Goal: Navigation & Orientation: Understand site structure

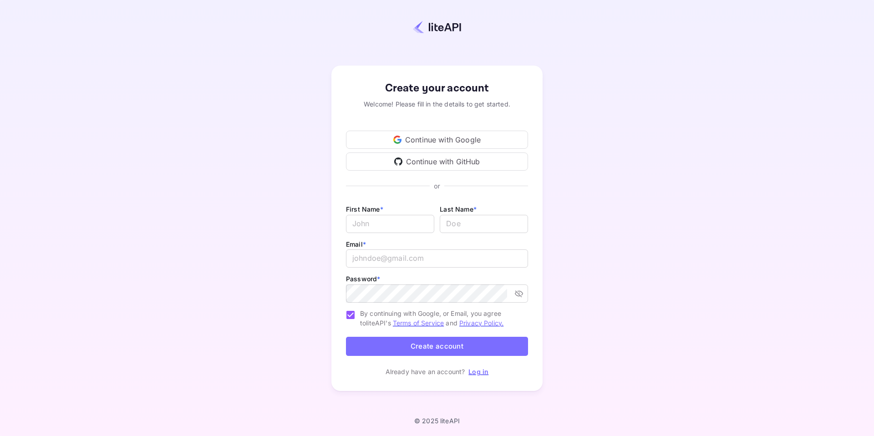
click at [479, 371] on link "Log in" at bounding box center [479, 372] width 20 height 8
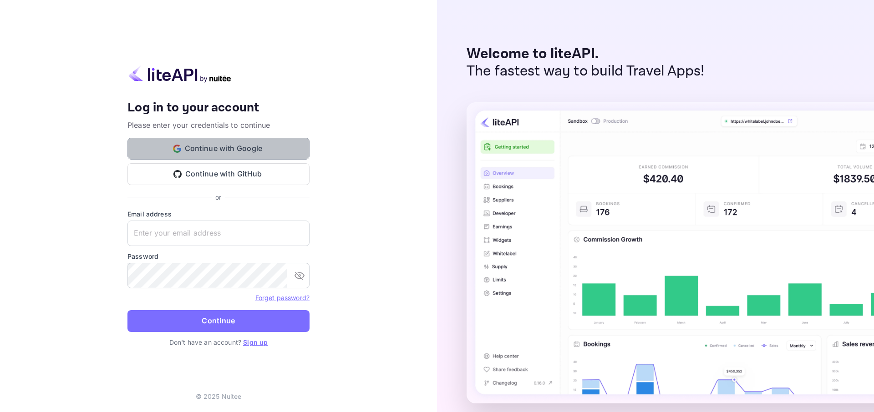
click at [227, 150] on button "Continue with Google" at bounding box center [218, 149] width 182 height 22
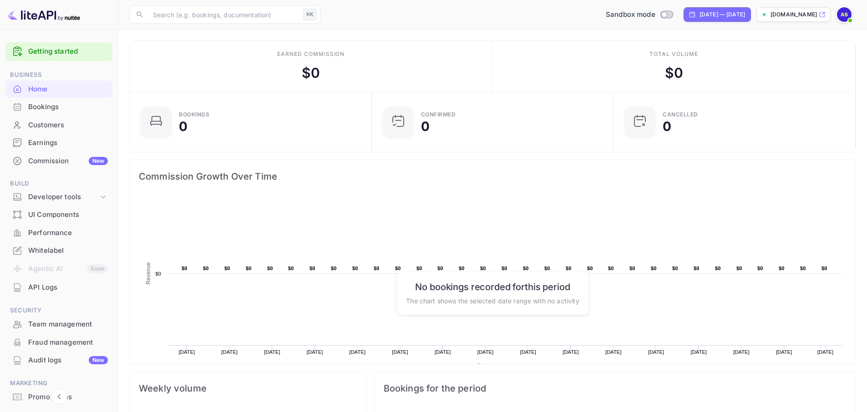
click at [56, 109] on div "Bookings" at bounding box center [68, 107] width 80 height 10
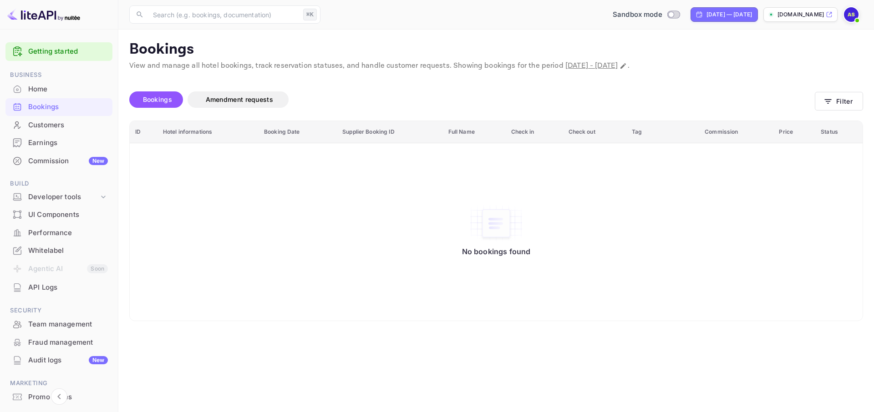
click at [57, 121] on div "Customers" at bounding box center [68, 125] width 80 height 10
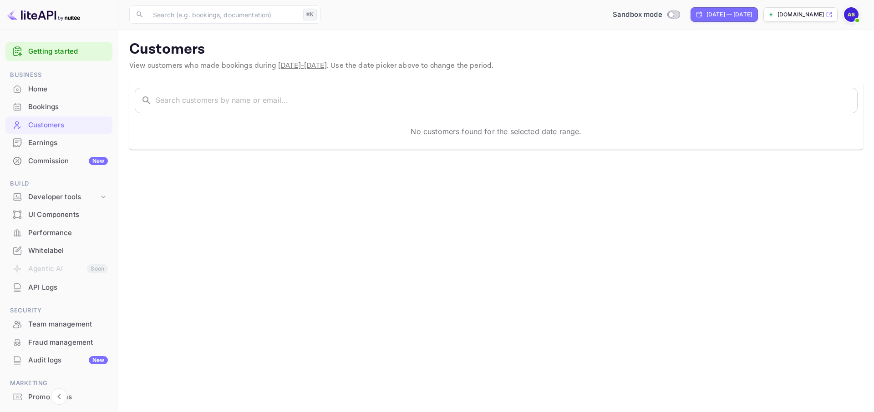
click at [76, 140] on div "Earnings" at bounding box center [68, 143] width 80 height 10
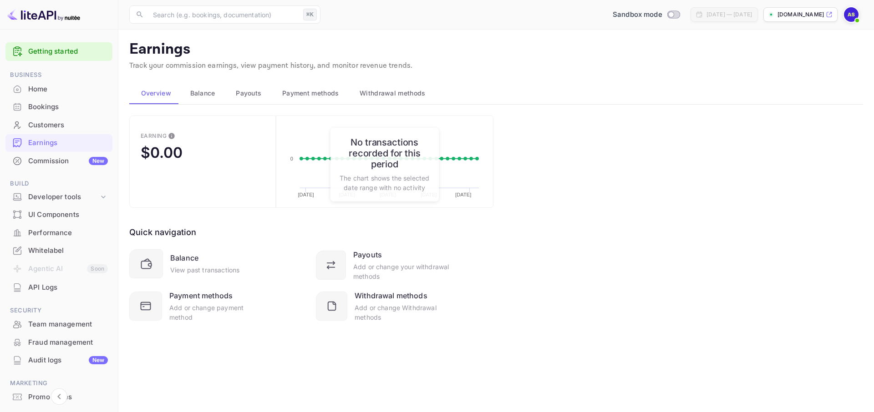
click at [204, 97] on span "Balance" at bounding box center [202, 93] width 25 height 11
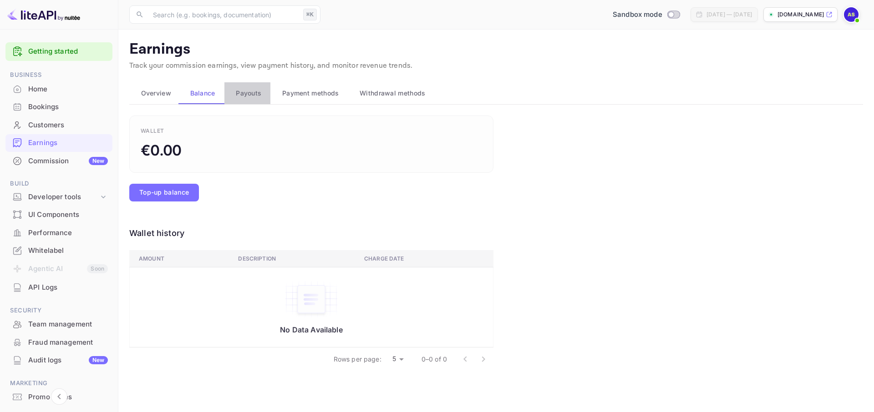
click at [260, 92] on span "Payouts" at bounding box center [248, 93] width 25 height 11
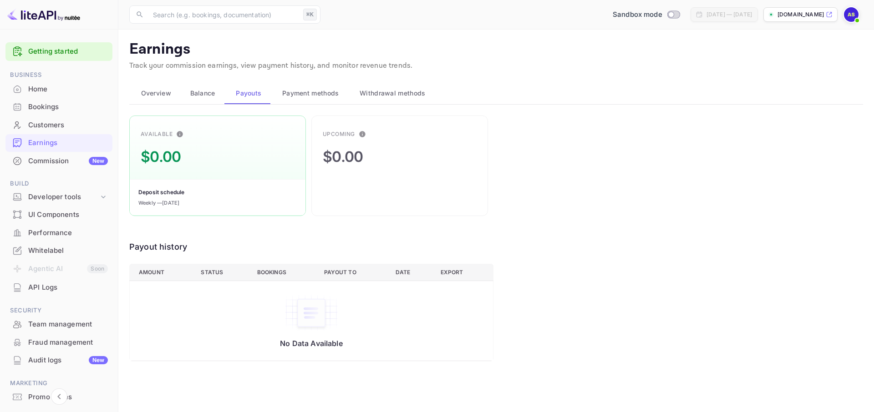
click at [324, 93] on span "Payment methods" at bounding box center [310, 93] width 57 height 11
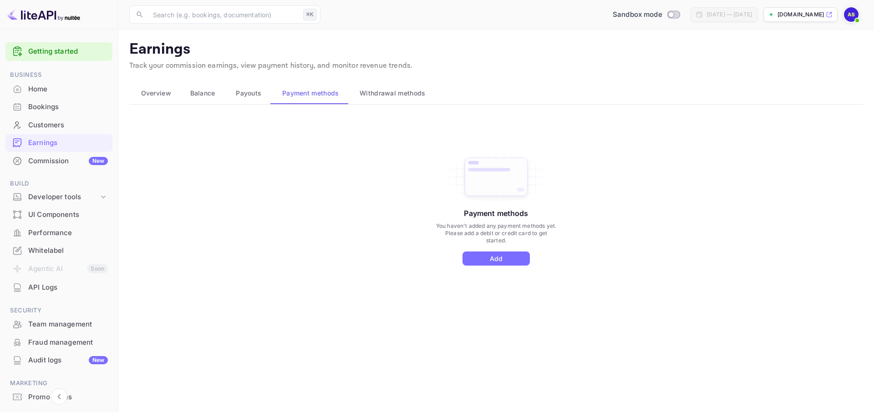
click at [384, 94] on span "Withdrawal methods" at bounding box center [393, 93] width 66 height 11
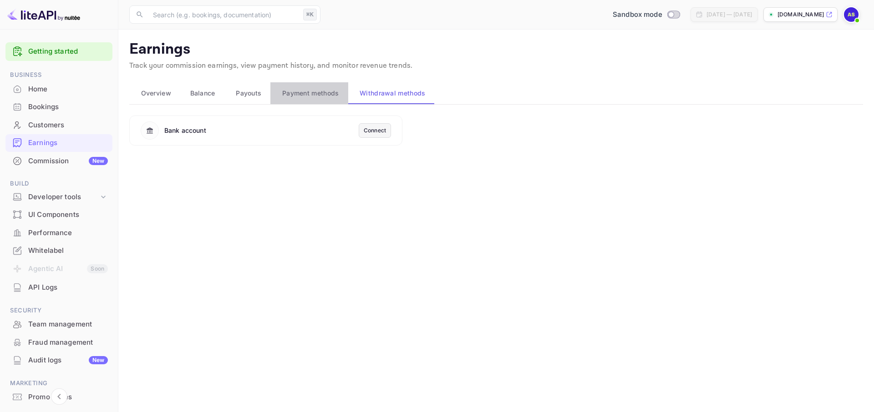
click at [331, 97] on span "Payment methods" at bounding box center [310, 93] width 57 height 11
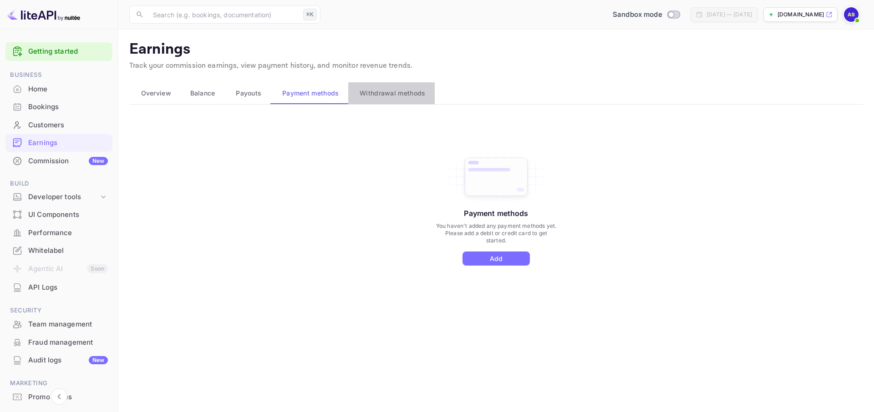
click at [391, 99] on button "Withdrawal methods" at bounding box center [391, 93] width 87 height 22
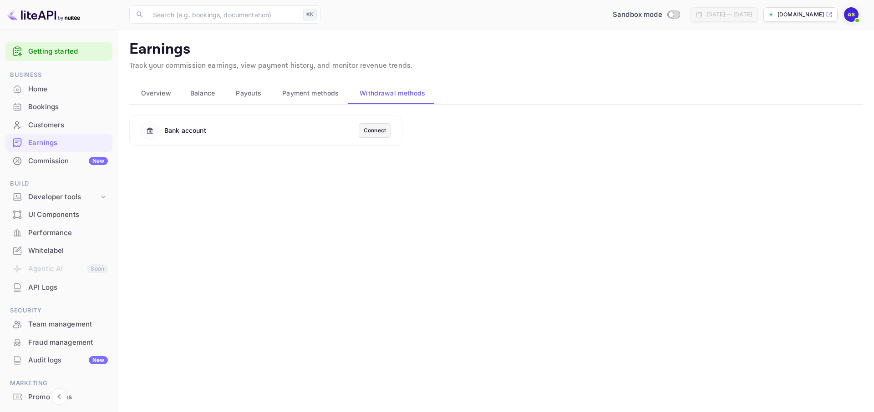
click at [58, 162] on div "Commission New" at bounding box center [68, 161] width 80 height 10
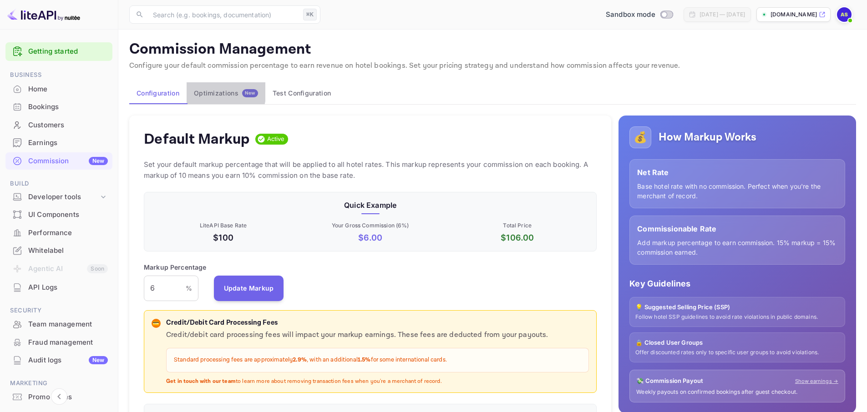
click at [215, 92] on div "Optimizations New" at bounding box center [226, 93] width 64 height 8
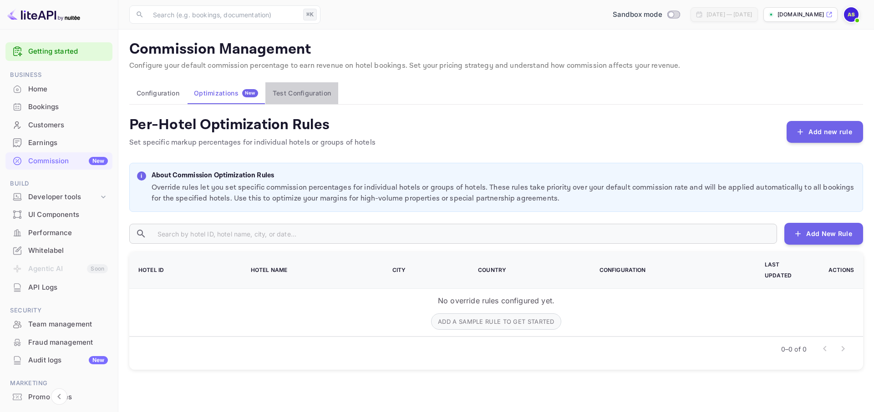
click at [295, 97] on button "Test Configuration" at bounding box center [301, 93] width 73 height 22
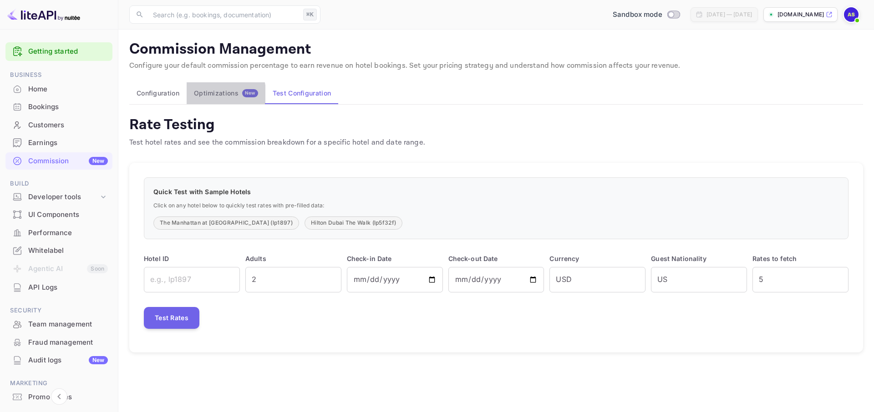
click at [209, 96] on div "Optimizations New" at bounding box center [226, 93] width 64 height 8
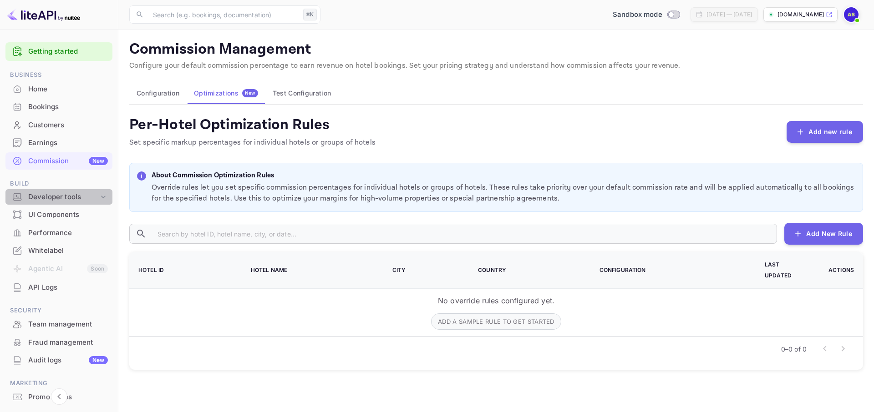
click at [62, 199] on div "Developer tools" at bounding box center [63, 197] width 71 height 10
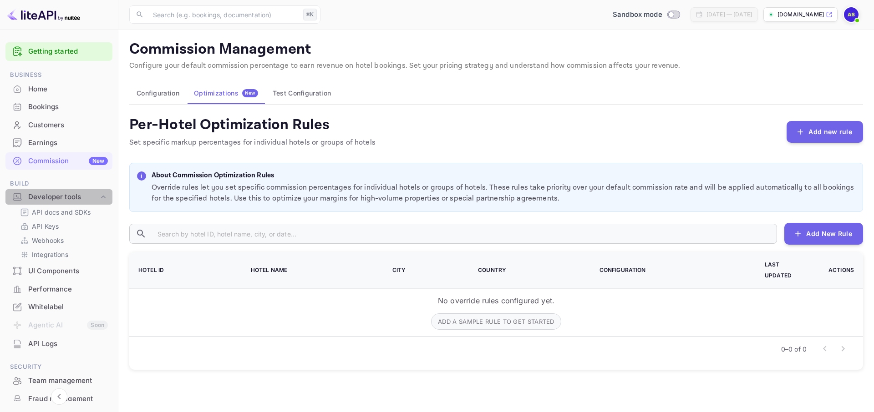
click at [64, 193] on div "Developer tools" at bounding box center [63, 197] width 71 height 10
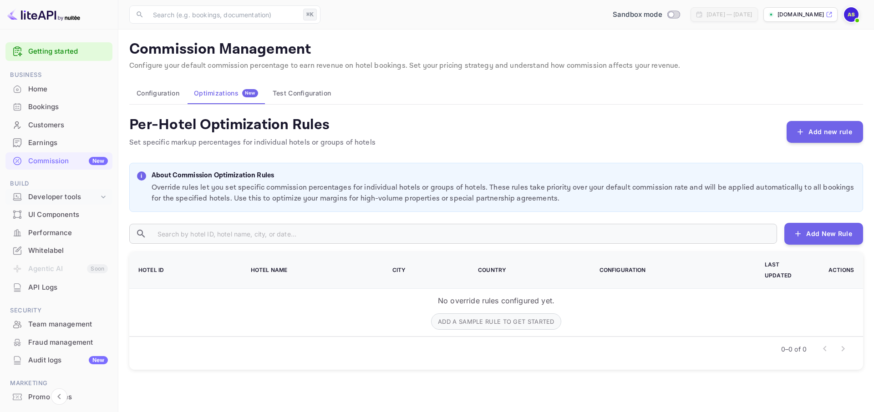
click at [66, 198] on div "Developer tools" at bounding box center [63, 197] width 71 height 10
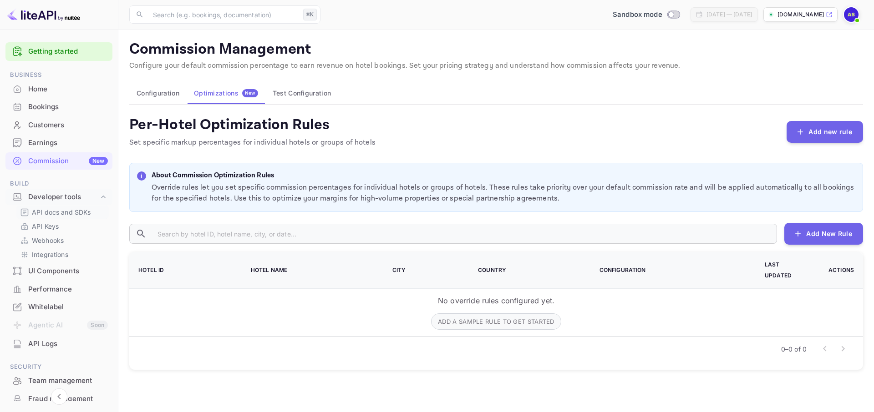
click at [64, 214] on p "API docs and SDKs" at bounding box center [61, 213] width 59 height 10
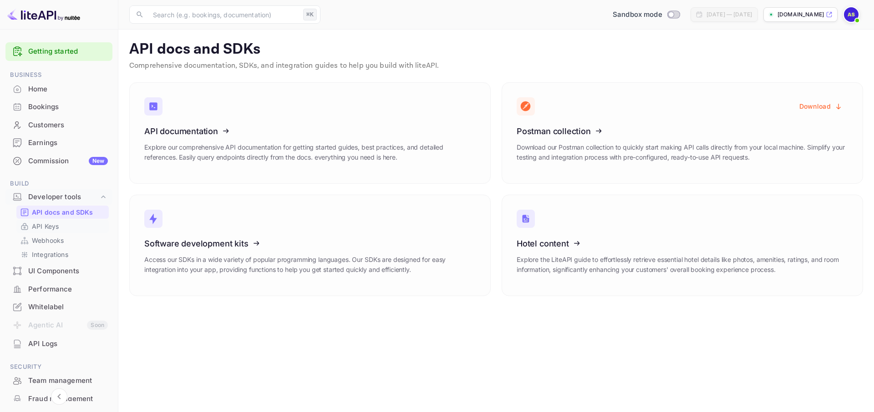
click at [63, 226] on link "API Keys" at bounding box center [62, 227] width 85 height 10
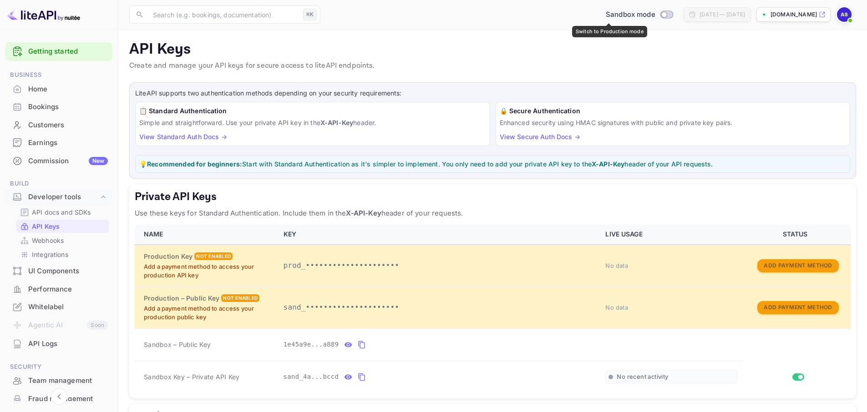
click at [655, 17] on input "Switch to Production mode" at bounding box center [664, 14] width 18 height 6
checkbox input "false"
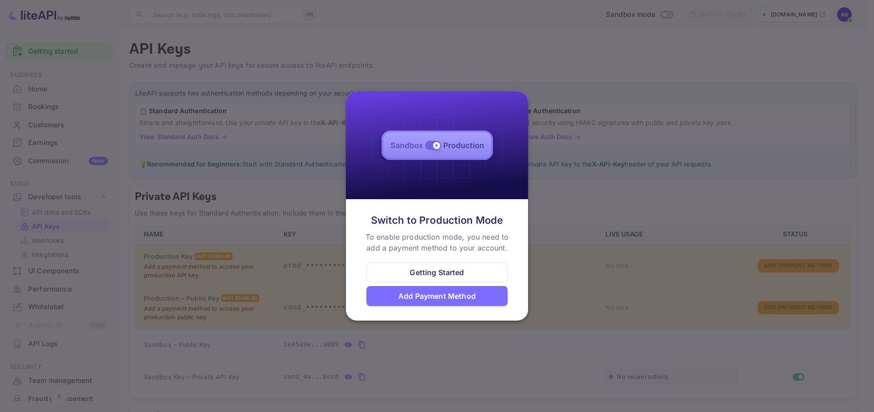
click at [617, 277] on div at bounding box center [437, 206] width 874 height 412
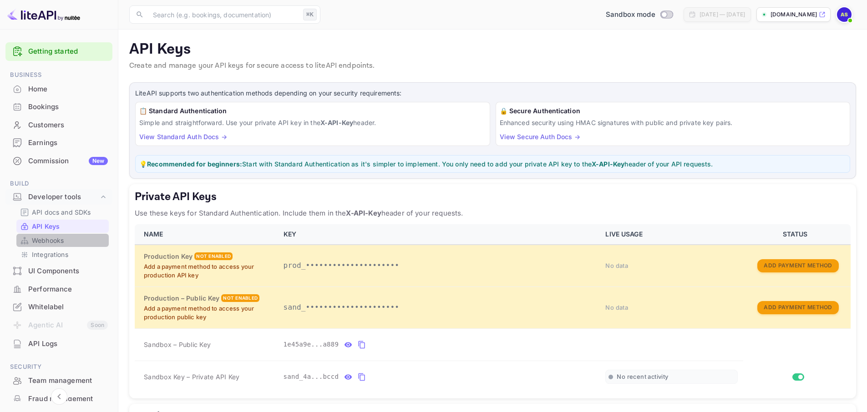
click at [73, 237] on link "Webhooks" at bounding box center [62, 241] width 85 height 10
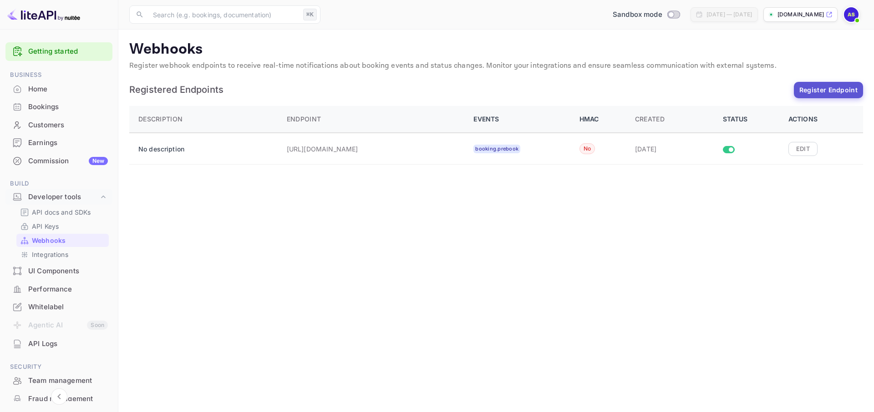
click at [822, 96] on button "Register Endpoint" at bounding box center [828, 90] width 69 height 16
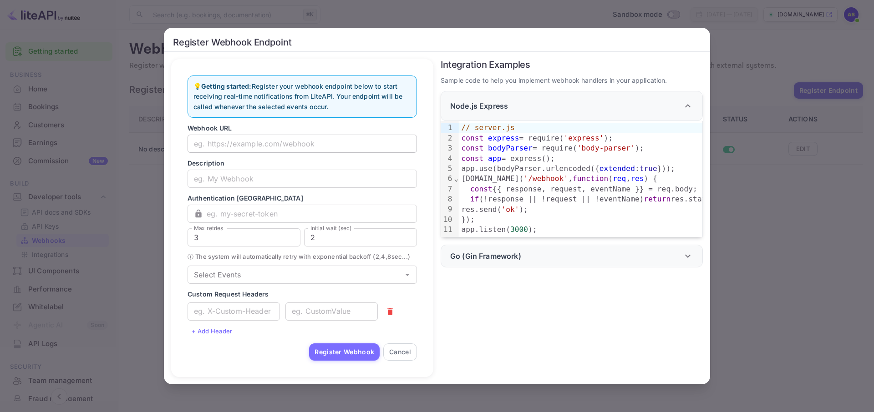
click at [271, 138] on input "text" at bounding box center [302, 144] width 229 height 18
click at [250, 194] on p "Authentication [GEOGRAPHIC_DATA]" at bounding box center [302, 199] width 229 height 10
click at [247, 229] on input "3" at bounding box center [244, 238] width 113 height 18
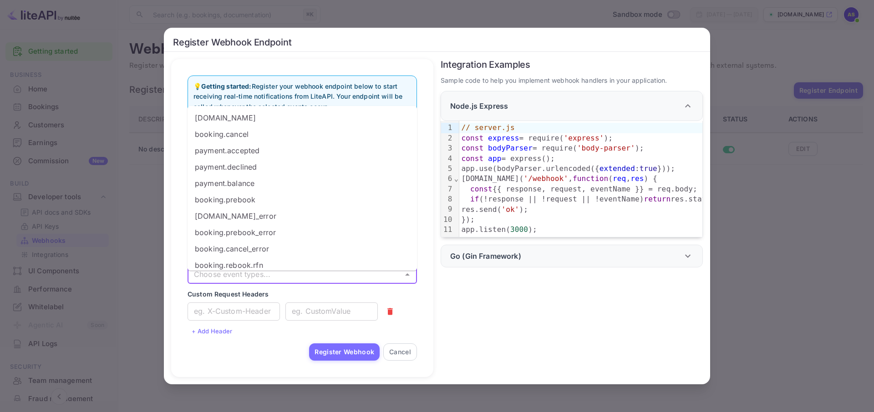
click at [250, 274] on input "Select Events" at bounding box center [294, 275] width 209 height 13
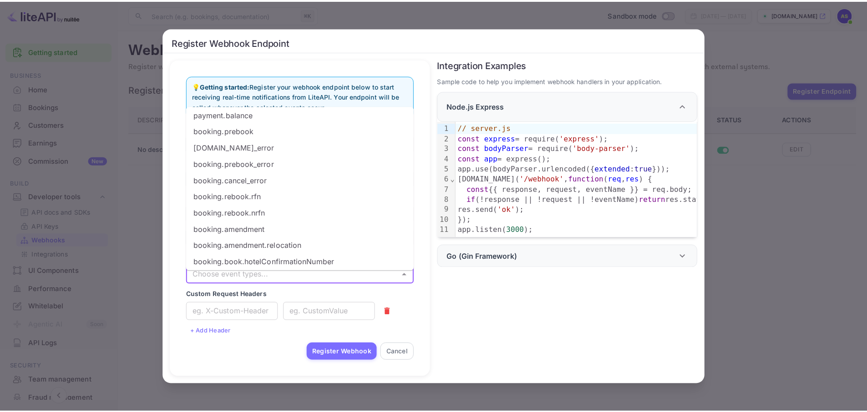
scroll to position [72, 0]
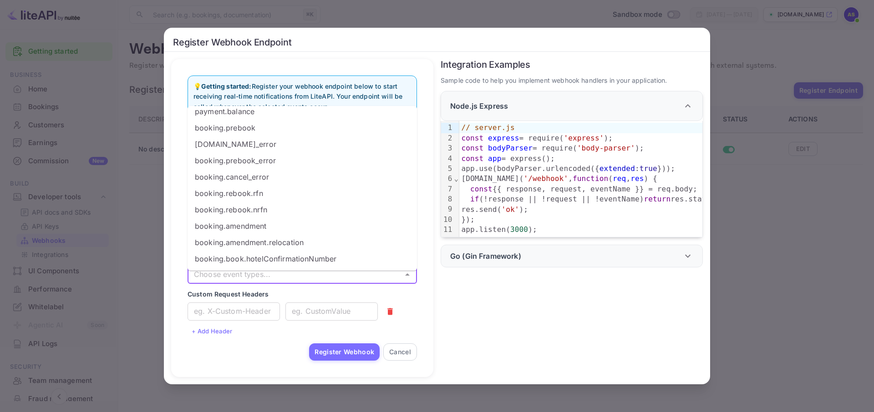
click at [806, 286] on div "Register Webhook Endpoint 💡 Getting started: Register your webhook endpoint bel…" at bounding box center [437, 206] width 874 height 412
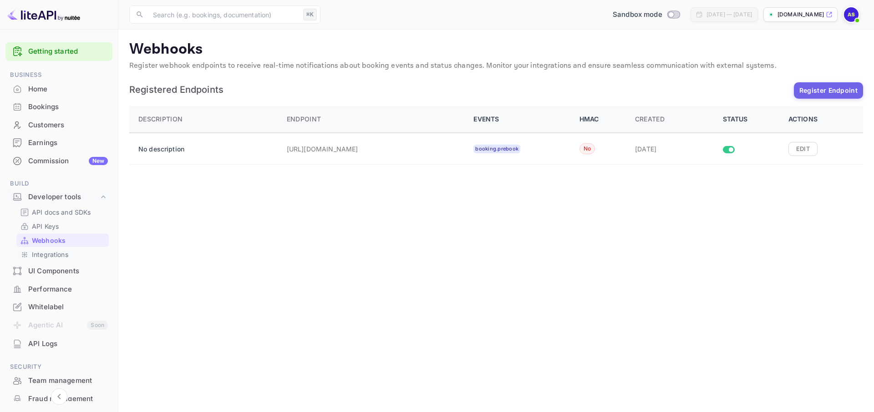
click at [66, 255] on p "Integrations" at bounding box center [50, 255] width 36 height 10
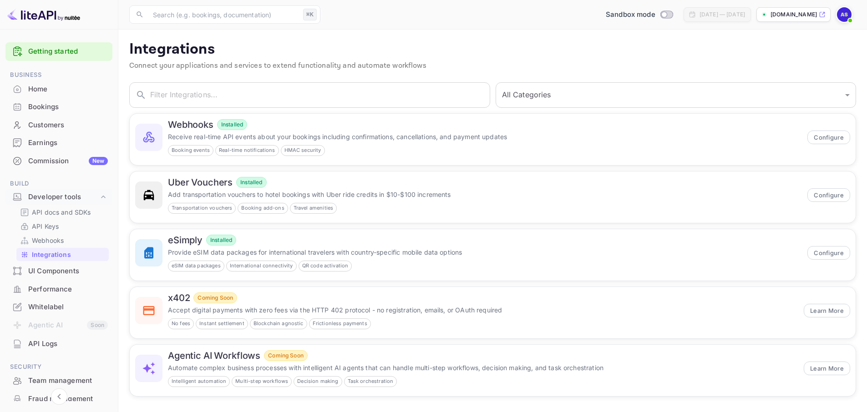
click at [61, 286] on div "Performance" at bounding box center [68, 290] width 80 height 10
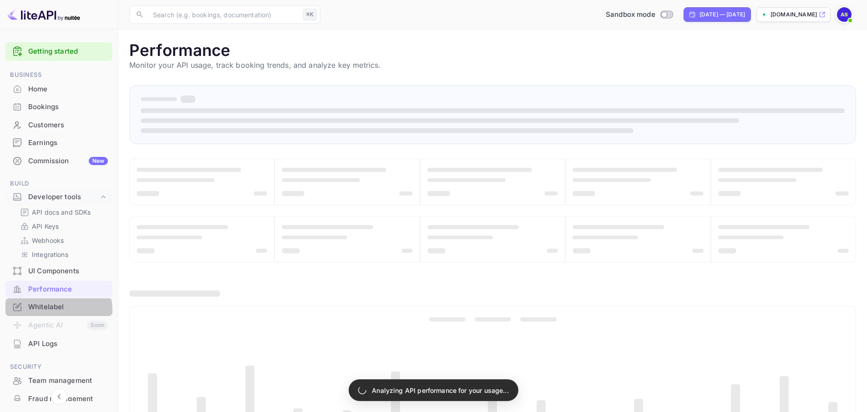
click at [51, 310] on div "Whitelabel" at bounding box center [68, 307] width 80 height 10
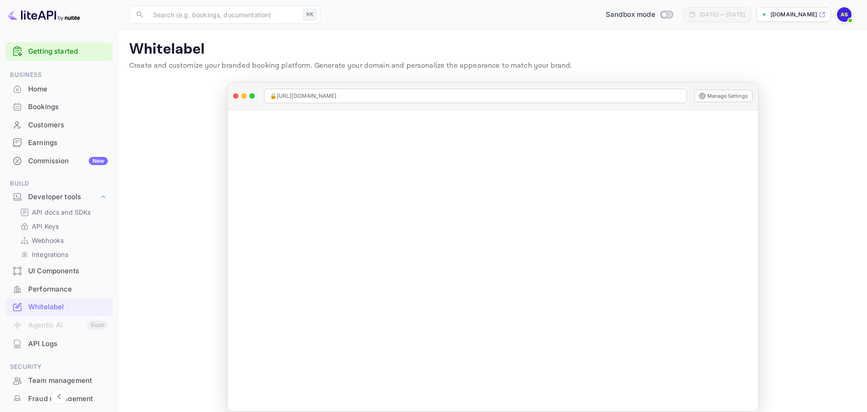
click at [801, 16] on p "[DOMAIN_NAME]" at bounding box center [794, 14] width 46 height 8
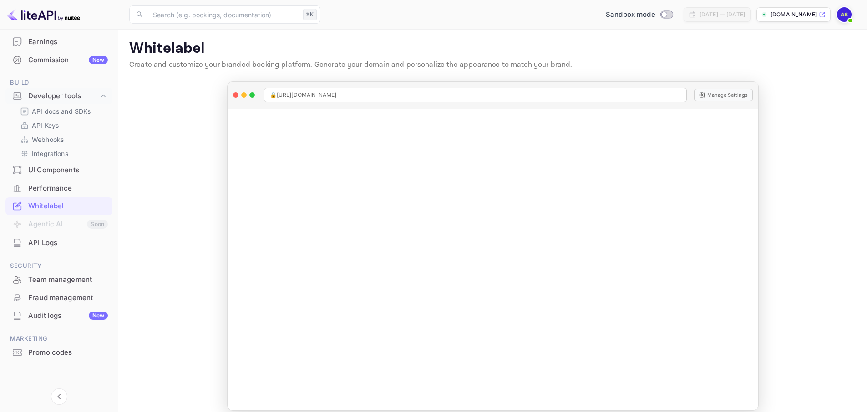
scroll to position [10, 0]
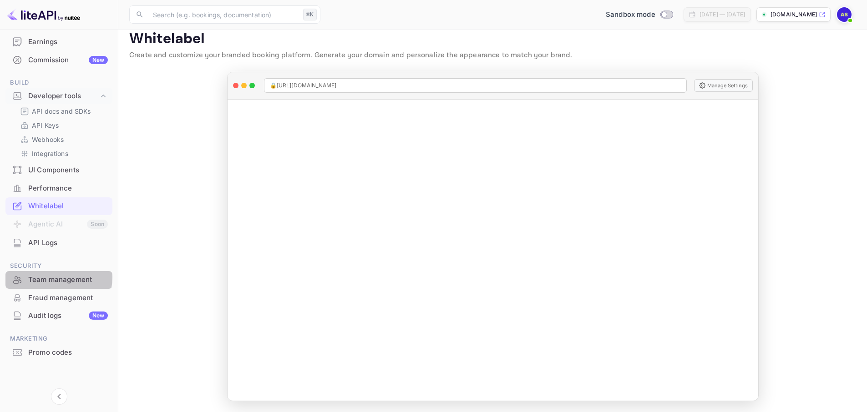
click at [57, 278] on div "Team management" at bounding box center [68, 280] width 80 height 10
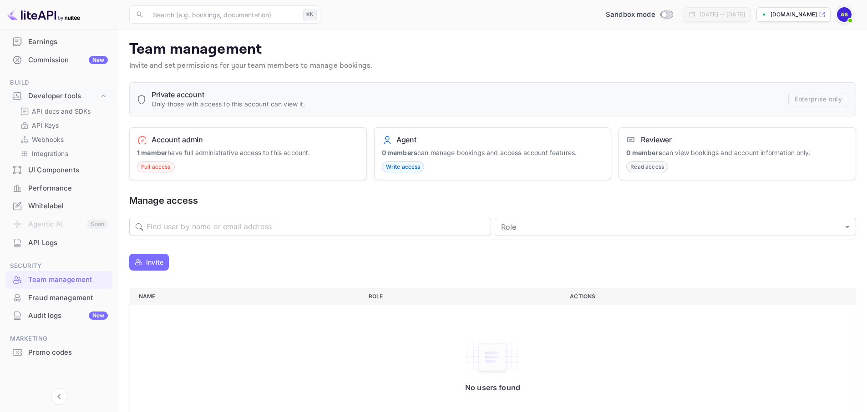
click at [67, 297] on div "Fraud management" at bounding box center [68, 298] width 80 height 10
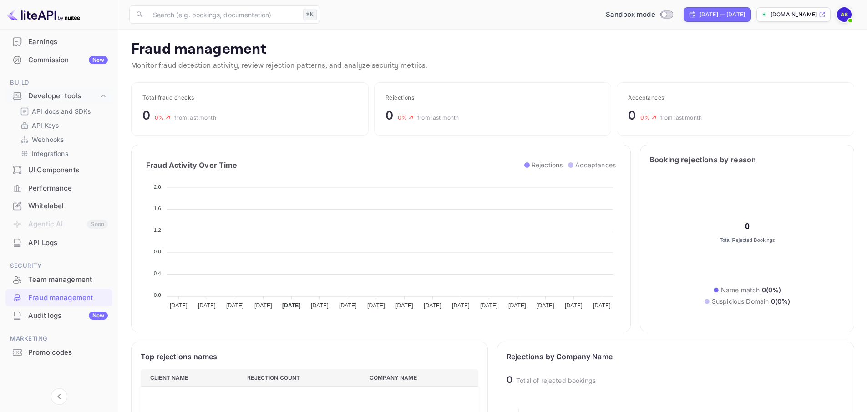
scroll to position [180, 331]
click at [81, 284] on div "Team management" at bounding box center [68, 280] width 80 height 10
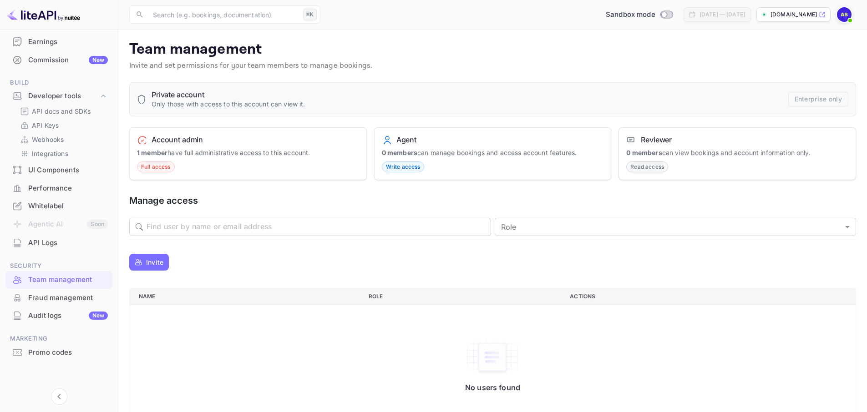
click at [57, 352] on div "Promo codes" at bounding box center [68, 353] width 80 height 10
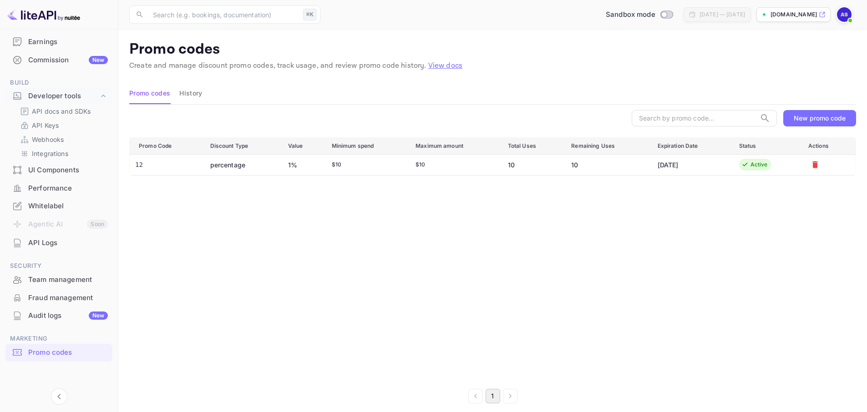
click at [65, 356] on div "Promo codes" at bounding box center [68, 353] width 80 height 10
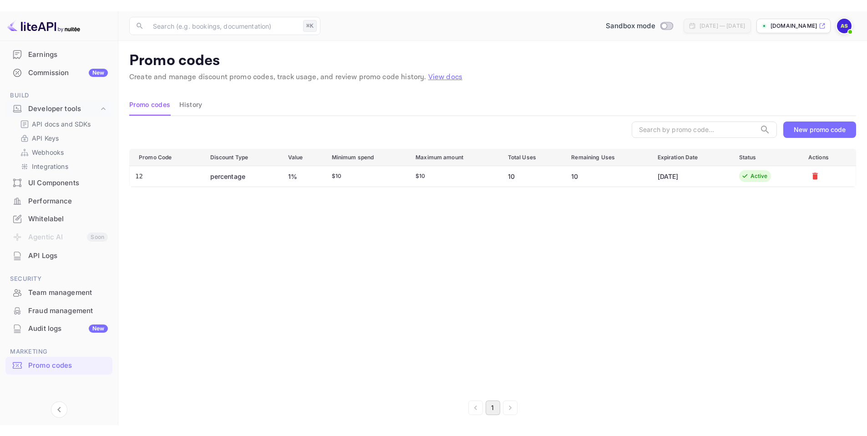
scroll to position [101, 0]
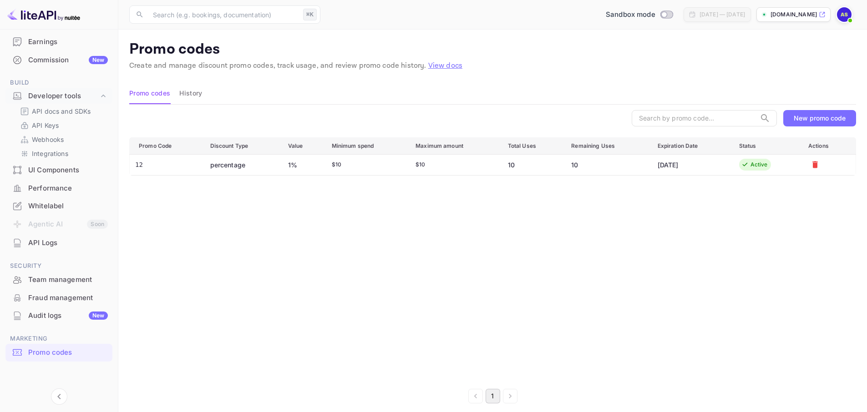
click at [58, 202] on div "Whitelabel" at bounding box center [68, 206] width 80 height 10
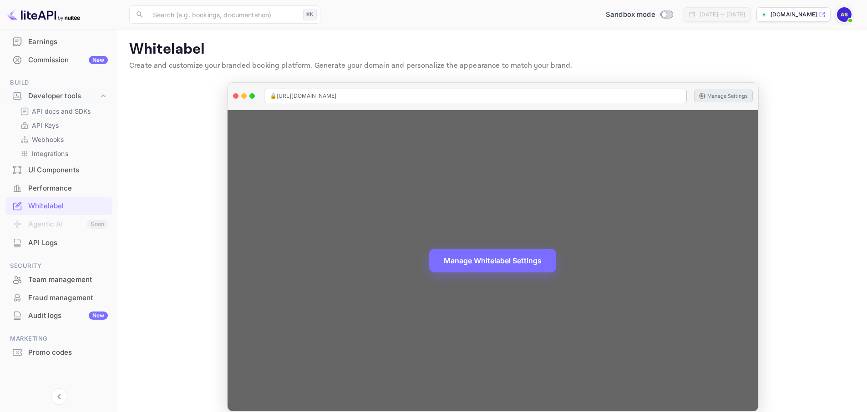
click at [727, 96] on button "Manage Settings" at bounding box center [723, 96] width 59 height 13
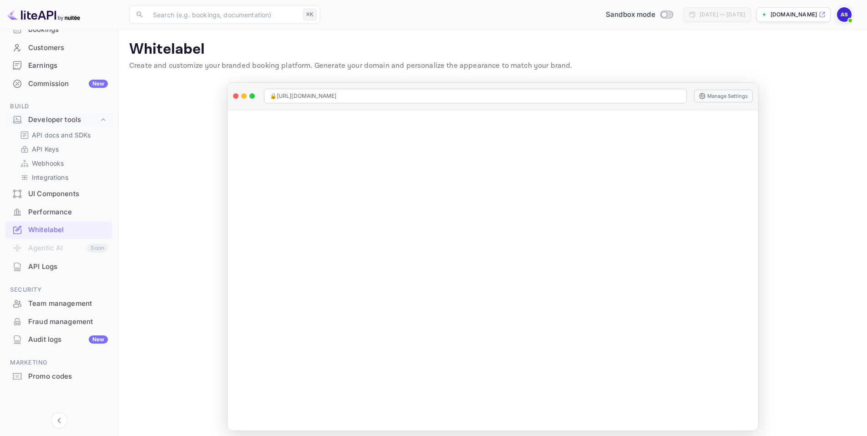
scroll to position [77, 0]
